Goal: Task Accomplishment & Management: Manage account settings

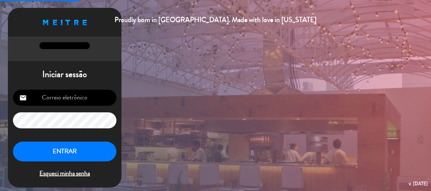
type input "[EMAIL_ADDRESS][DOMAIN_NAME]"
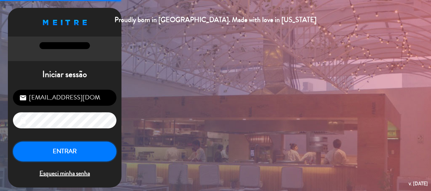
click at [78, 153] on button "ENTRAR" at bounding box center [64, 152] width 103 height 20
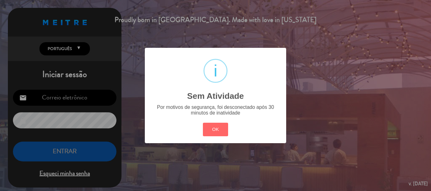
type input "[EMAIL_ADDRESS][DOMAIN_NAME]"
